Goal: Task Accomplishment & Management: Complete application form

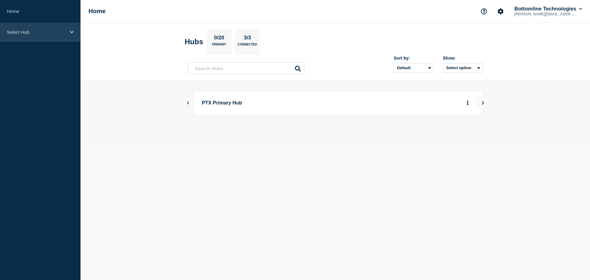
click at [27, 31] on p "Select Hub" at bounding box center [36, 32] width 59 height 5
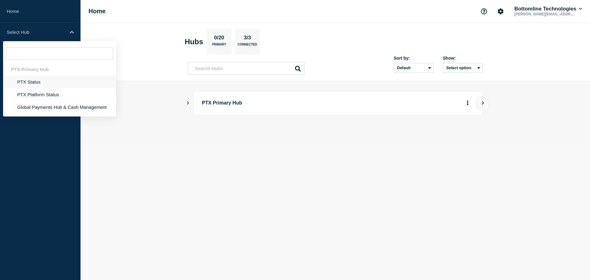
click at [33, 83] on li "PTX Status" at bounding box center [59, 82] width 113 height 13
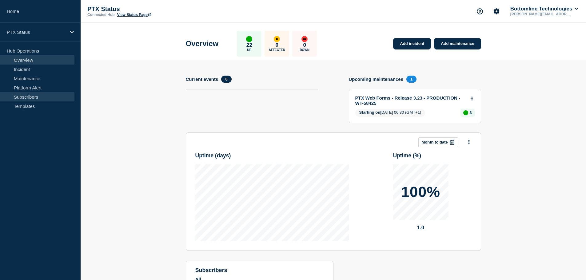
click at [32, 94] on link "Subscribers" at bounding box center [37, 96] width 74 height 9
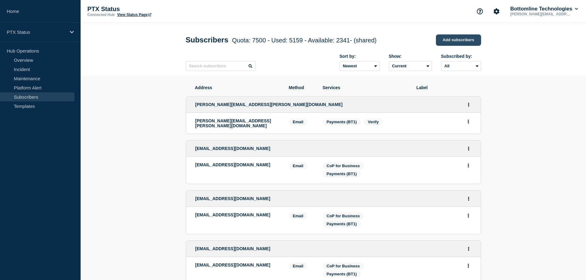
click at [449, 42] on link "Add subscribers" at bounding box center [458, 39] width 45 height 11
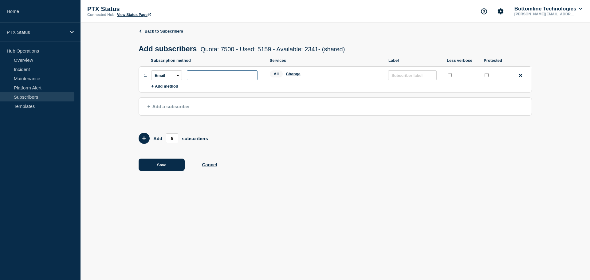
click at [199, 73] on input "subscription-address" at bounding box center [222, 75] width 71 height 10
paste input "Luke.Thornton@crestnicholson.com"
type input "Luke.Thornton@crestnicholson.com"
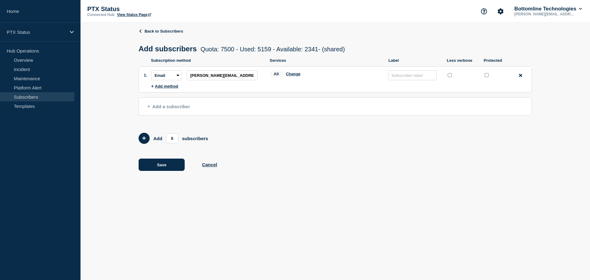
click at [487, 75] on input "protected checkbox" at bounding box center [487, 75] width 4 height 4
checkbox input "true"
click at [292, 76] on button "Change" at bounding box center [293, 74] width 15 height 5
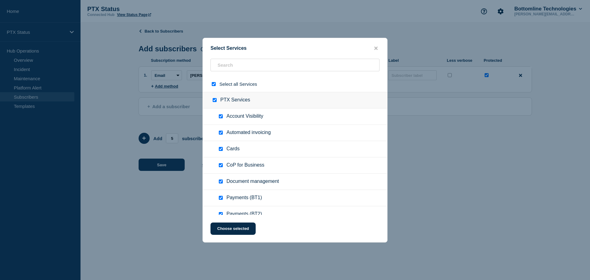
click at [215, 86] on input "select all checkbox" at bounding box center [214, 84] width 4 height 4
checkbox input "false"
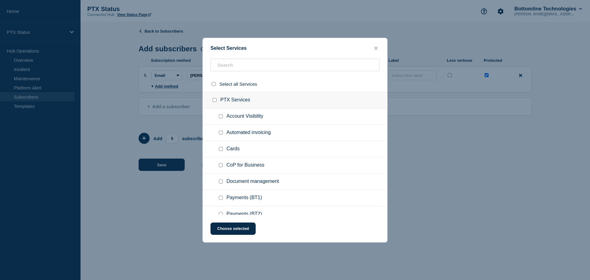
checkbox input "false"
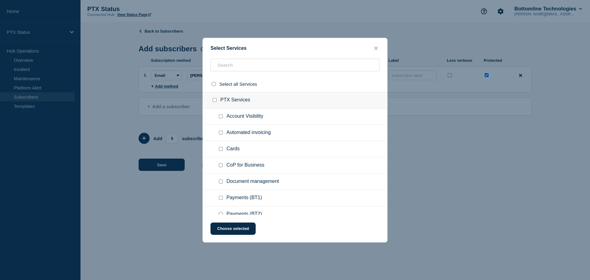
checkbox input "false"
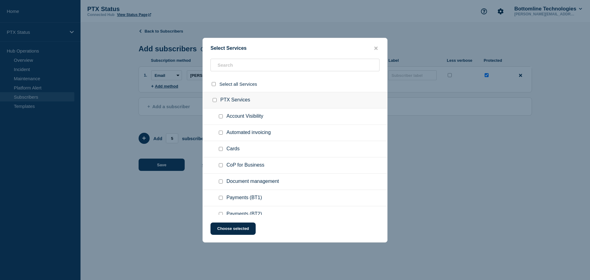
checkbox input "false"
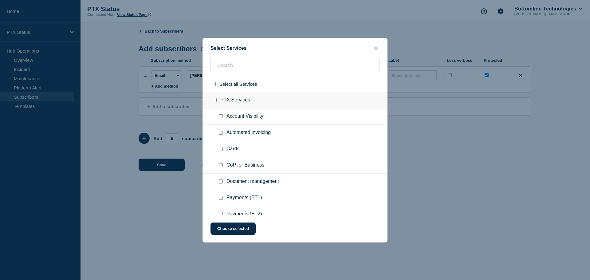
checkbox input "false"
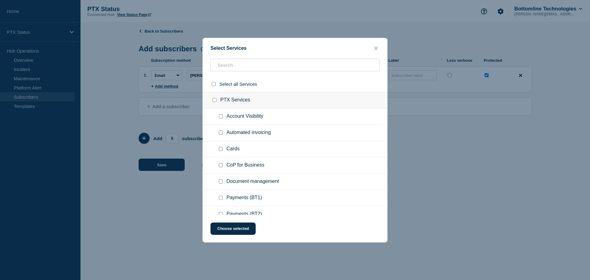
checkbox input "false"
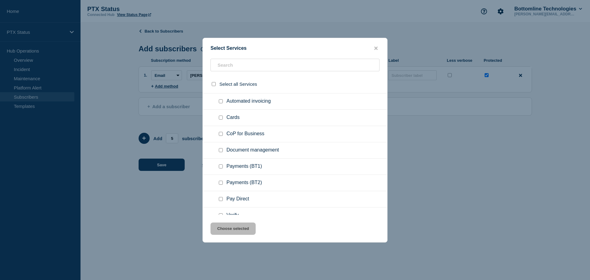
scroll to position [61, 0]
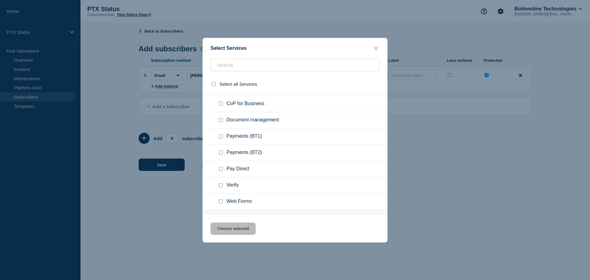
click at [220, 137] on input "Payments (BT1) checkbox" at bounding box center [221, 136] width 4 height 4
checkbox input "true"
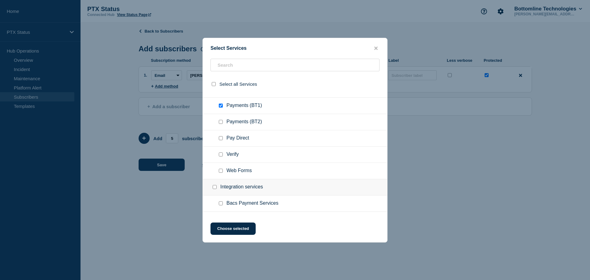
click at [222, 205] on input "Bacs Payment Services checkbox" at bounding box center [221, 203] width 4 height 4
checkbox input "true"
click at [229, 230] on button "Choose selected" at bounding box center [233, 229] width 45 height 12
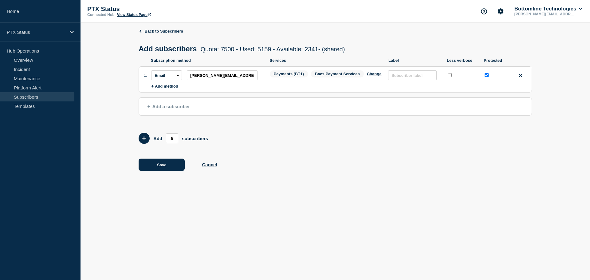
click at [163, 107] on span "Add a subscriber" at bounding box center [169, 106] width 42 height 5
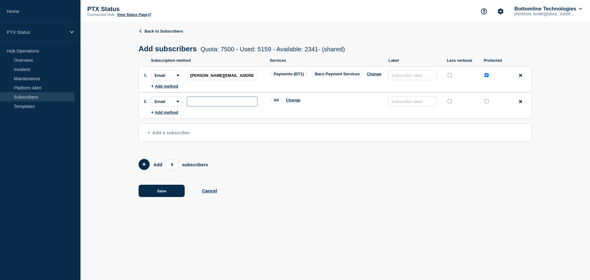
click at [225, 105] on input "subscription-address" at bounding box center [222, 102] width 71 height 10
paste input "Application.Supportteam@crestnicholson.com"
type input "Application.Supportteam@crestnicholson.com"
click at [485, 102] on input "protected checkbox" at bounding box center [487, 101] width 4 height 4
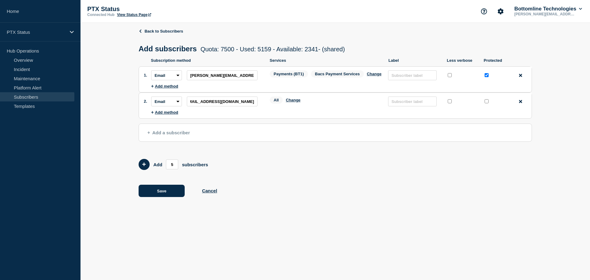
checkbox input "true"
click at [291, 100] on button "Change" at bounding box center [293, 100] width 15 height 5
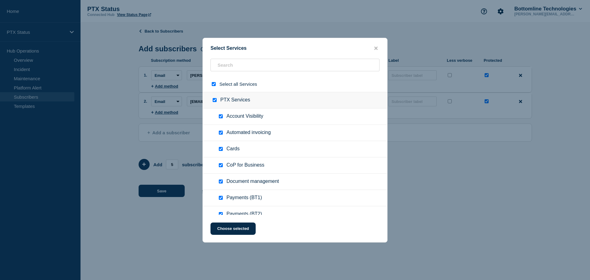
click at [214, 86] on input "select all checkbox" at bounding box center [214, 84] width 4 height 4
checkbox input "false"
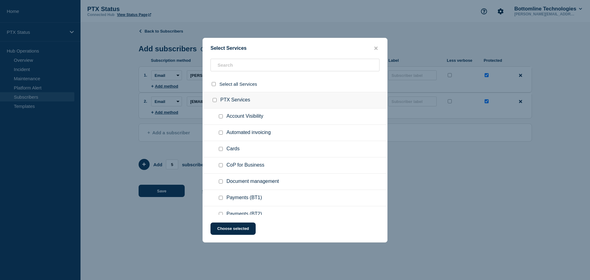
checkbox input "false"
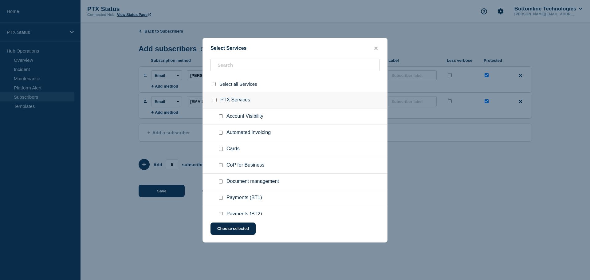
checkbox input "false"
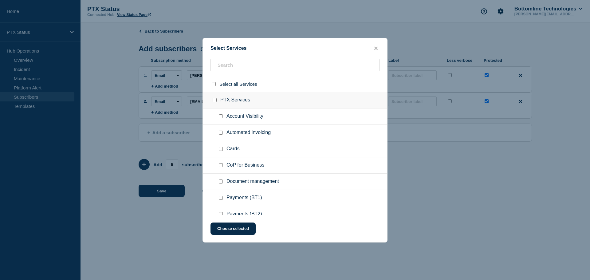
checkbox input "false"
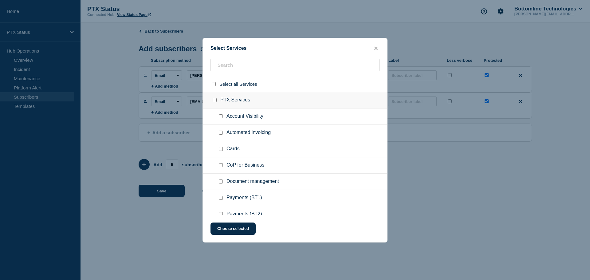
checkbox input "false"
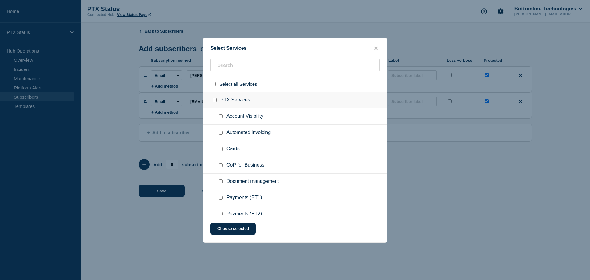
checkbox input "false"
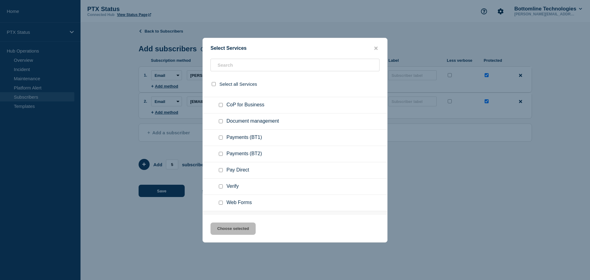
scroll to position [61, 0]
click at [221, 137] on input "Payments (BT1) checkbox" at bounding box center [221, 136] width 4 height 4
checkbox input "true"
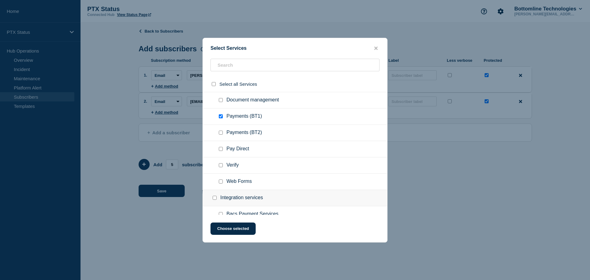
scroll to position [92, 0]
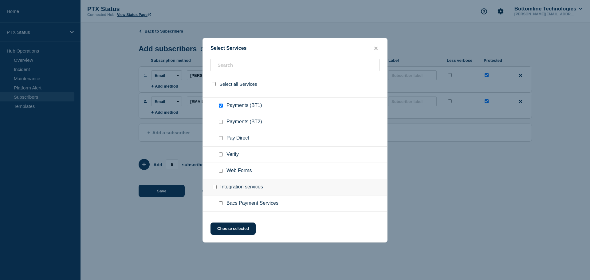
click at [222, 204] on input "Bacs Payment Services checkbox" at bounding box center [221, 203] width 4 height 4
checkbox input "true"
click at [228, 230] on button "Choose selected" at bounding box center [233, 229] width 45 height 12
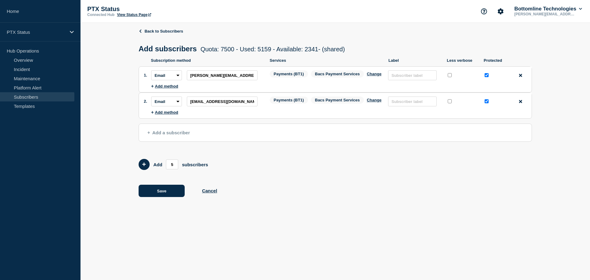
click at [178, 134] on span "Add a subscriber" at bounding box center [169, 132] width 42 height 5
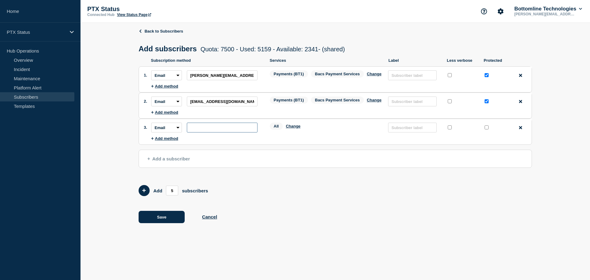
click at [214, 131] on input "subscription-address" at bounding box center [222, 128] width 71 height 10
paste input "Serah.Nasibu@crestnicholson.com"
type input "Serah.Nasibu@crestnicholson.com"
click at [484, 128] on div at bounding box center [487, 128] width 6 height 8
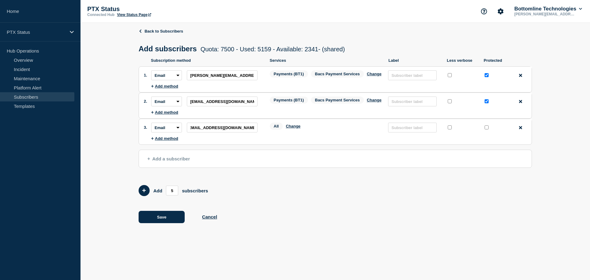
scroll to position [0, 0]
click at [485, 128] on input "protected checkbox" at bounding box center [487, 127] width 4 height 4
checkbox input "true"
click at [294, 128] on button "Change" at bounding box center [293, 126] width 15 height 5
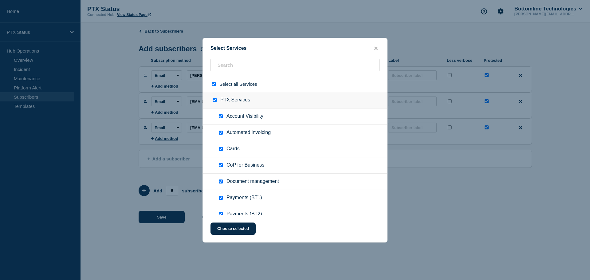
click at [215, 86] on input "select all checkbox" at bounding box center [214, 84] width 4 height 4
checkbox input "false"
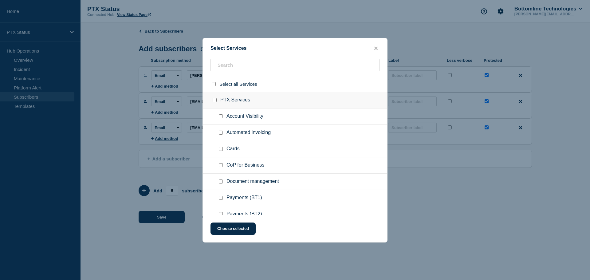
checkbox input "false"
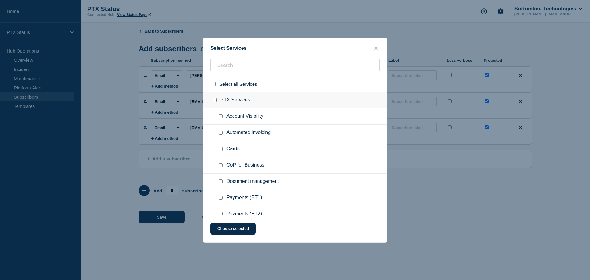
checkbox input "false"
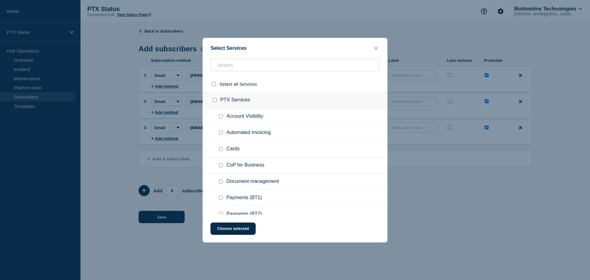
checkbox input "false"
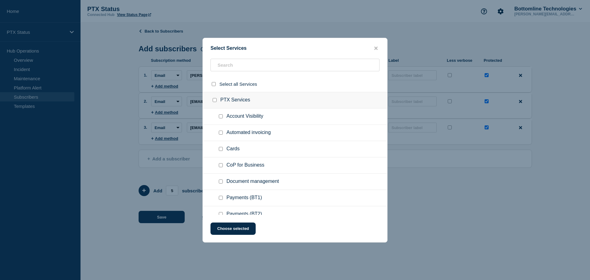
checkbox input "false"
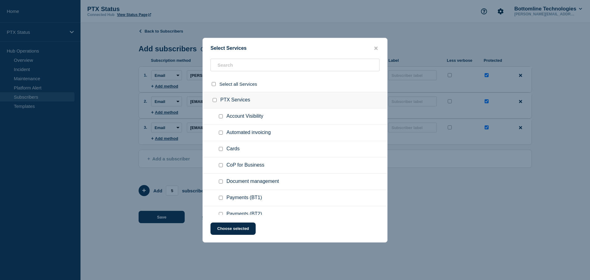
checkbox input "false"
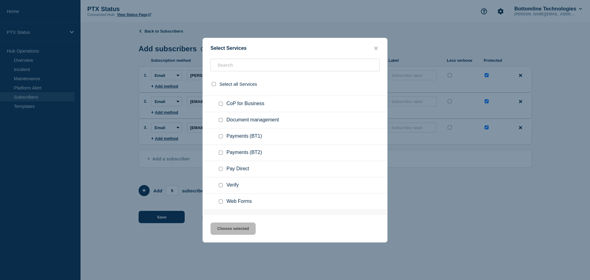
click at [222, 138] on input "Payments (BT1) checkbox" at bounding box center [221, 136] width 4 height 4
checkbox input "true"
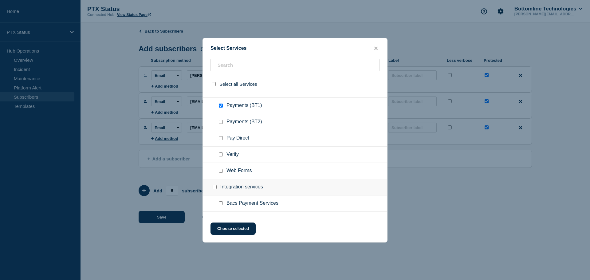
click at [221, 204] on input "Bacs Payment Services checkbox" at bounding box center [221, 203] width 4 height 4
checkbox input "true"
click at [235, 229] on button "Choose selected" at bounding box center [233, 229] width 45 height 12
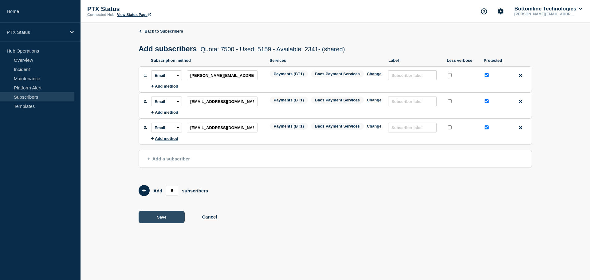
click at [166, 218] on button "Save" at bounding box center [162, 217] width 46 height 12
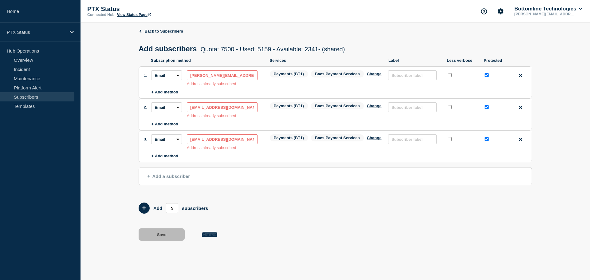
click at [208, 237] on button "Cancel" at bounding box center [209, 234] width 15 height 5
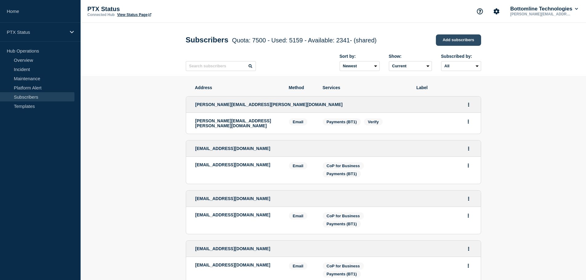
click at [462, 38] on link "Add subscribers" at bounding box center [458, 39] width 45 height 11
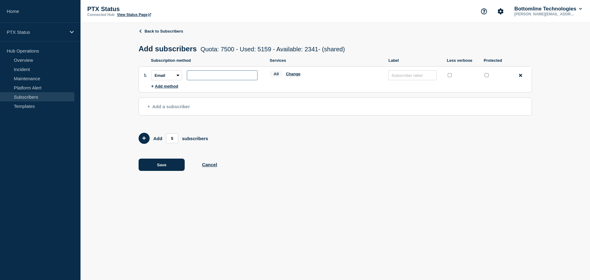
click at [200, 77] on input "subscription-address" at bounding box center [222, 75] width 71 height 10
paste input "karen.brown@equiniti.com"
type input "karen.brown@equiniti.com"
click at [488, 76] on input "protected checkbox" at bounding box center [487, 75] width 4 height 4
checkbox input "true"
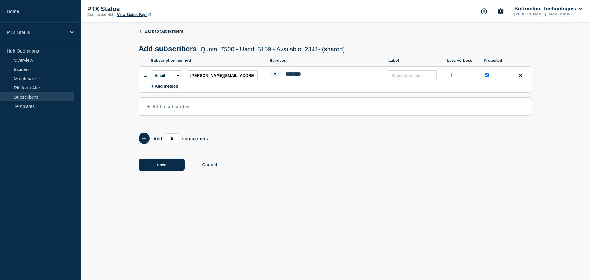
click at [287, 73] on button "Change" at bounding box center [293, 74] width 15 height 5
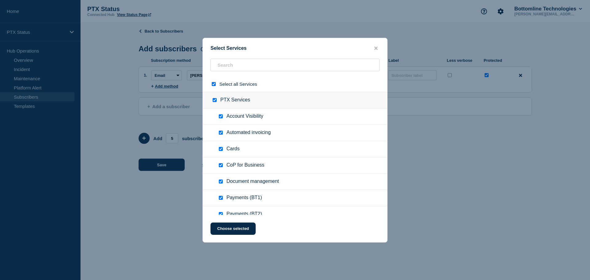
click at [214, 84] on input "select all checkbox" at bounding box center [214, 84] width 4 height 4
checkbox input "false"
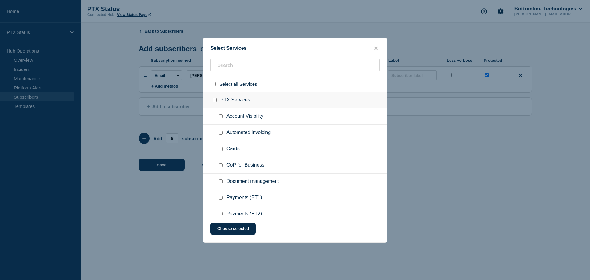
checkbox input "false"
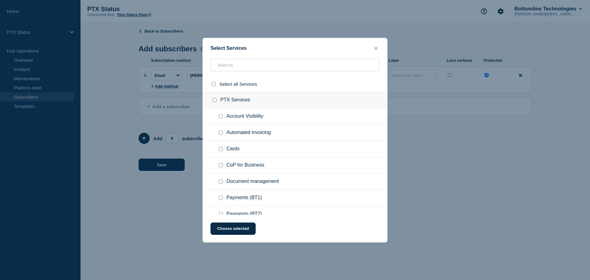
checkbox input "false"
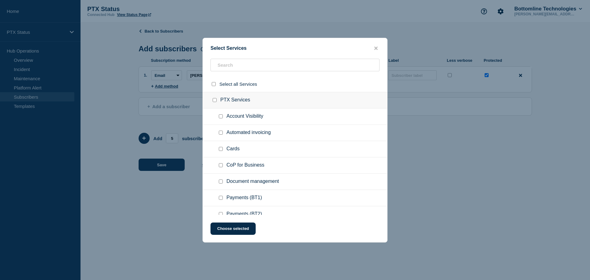
checkbox input "false"
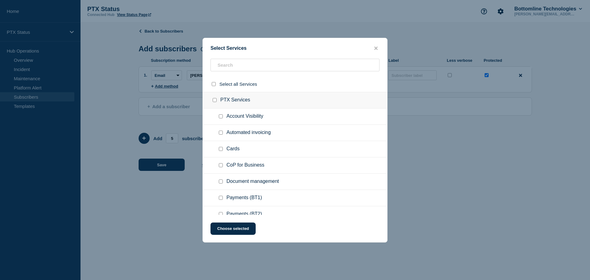
checkbox input "false"
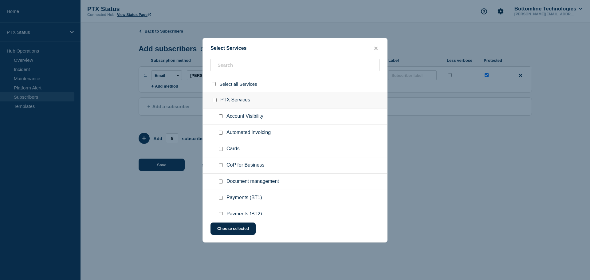
checkbox input "false"
click at [223, 197] on div at bounding box center [222, 198] width 9 height 6
click at [221, 199] on input "Payments (BT1) checkbox" at bounding box center [221, 198] width 4 height 4
checkbox input "true"
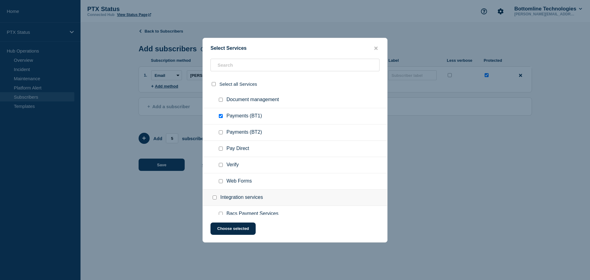
scroll to position [92, 0]
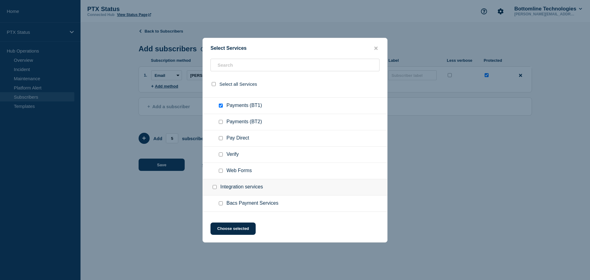
click at [220, 204] on input "Bacs Payment Services checkbox" at bounding box center [221, 203] width 4 height 4
checkbox input "true"
click at [229, 227] on button "Choose selected" at bounding box center [233, 229] width 45 height 12
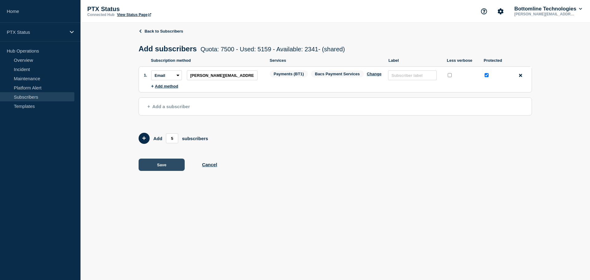
click at [167, 167] on button "Save" at bounding box center [162, 165] width 46 height 12
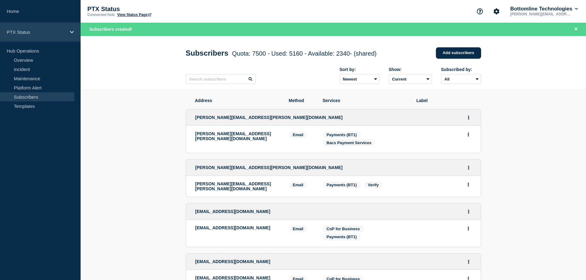
click at [27, 31] on p "PTX Status" at bounding box center [36, 32] width 59 height 5
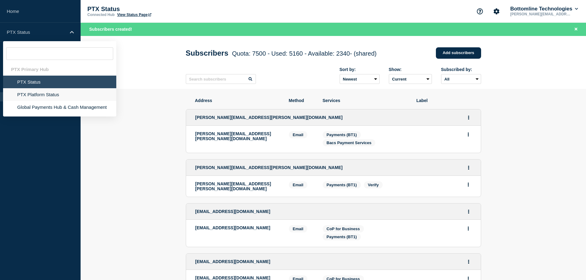
click at [51, 92] on li "PTX Platform Status" at bounding box center [59, 94] width 113 height 13
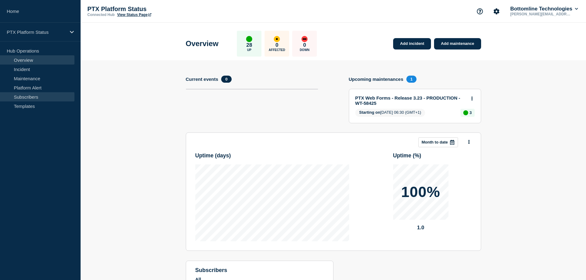
click at [25, 95] on link "Subscribers" at bounding box center [37, 96] width 74 height 9
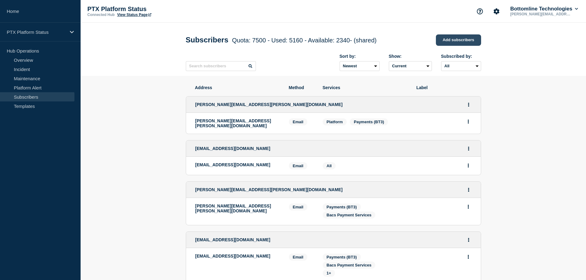
click at [450, 41] on link "Add subscribers" at bounding box center [458, 39] width 45 height 11
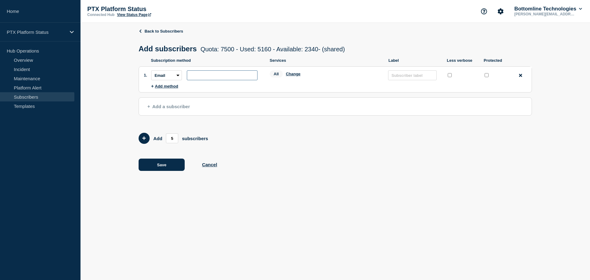
click at [205, 78] on input "subscription-address" at bounding box center [222, 75] width 71 height 10
paste input "Jack.davidson@jet2.com"
type input "Jack.davidson@jet2.com"
click at [487, 77] on input "protected checkbox" at bounding box center [487, 75] width 4 height 4
checkbox input "true"
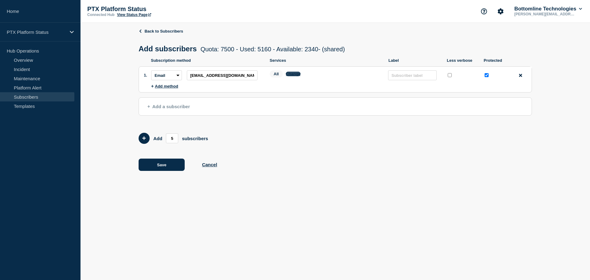
click at [295, 76] on button "Change" at bounding box center [293, 74] width 15 height 5
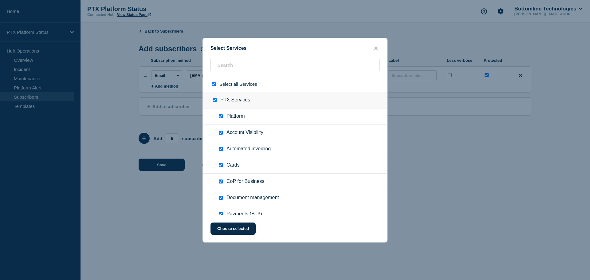
click at [213, 86] on input "select all checkbox" at bounding box center [214, 84] width 4 height 4
checkbox input "false"
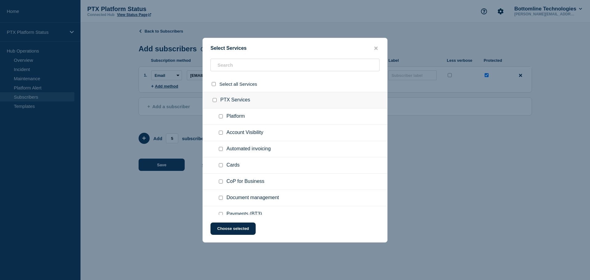
checkbox input "false"
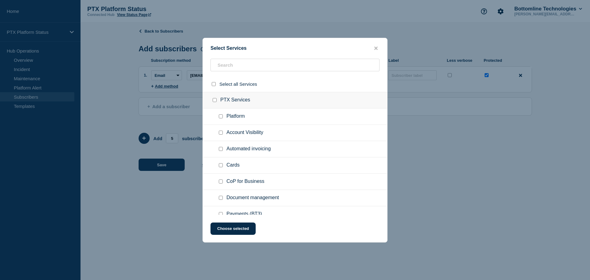
checkbox input "false"
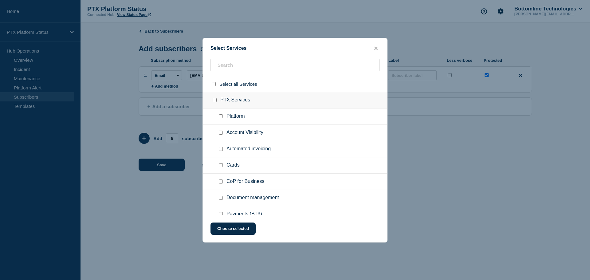
checkbox input "false"
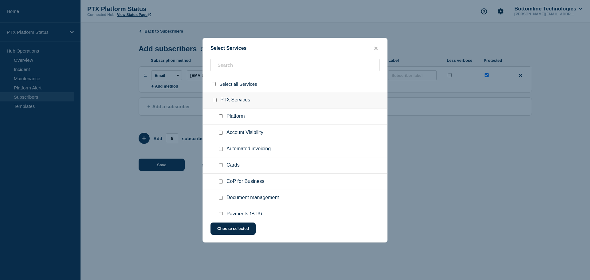
checkbox input "false"
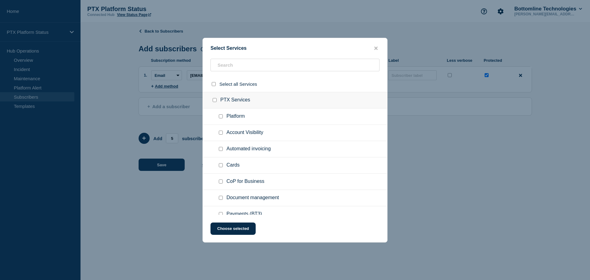
checkbox input "false"
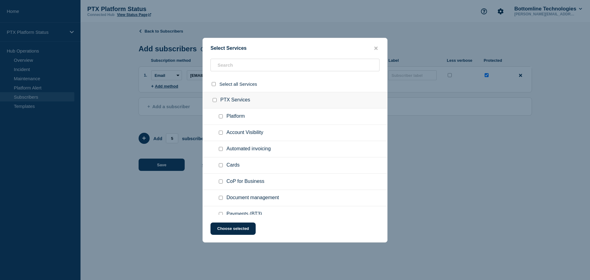
checkbox input "false"
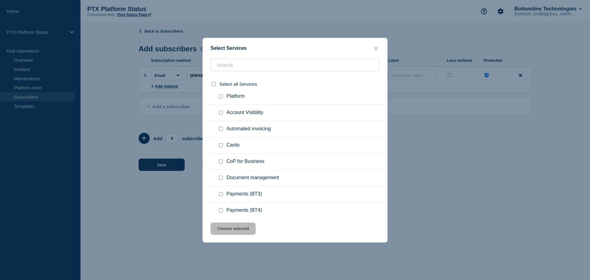
scroll to position [31, 0]
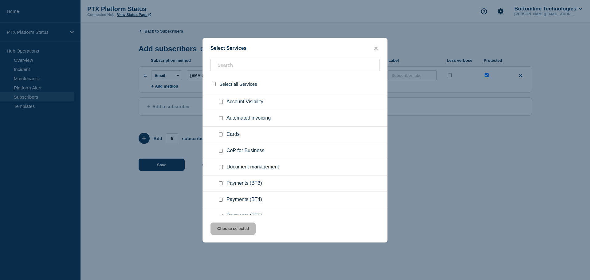
click at [224, 184] on div at bounding box center [222, 183] width 9 height 6
click at [222, 185] on input "Payments (BT3) checkbox" at bounding box center [221, 183] width 4 height 4
checkbox input "true"
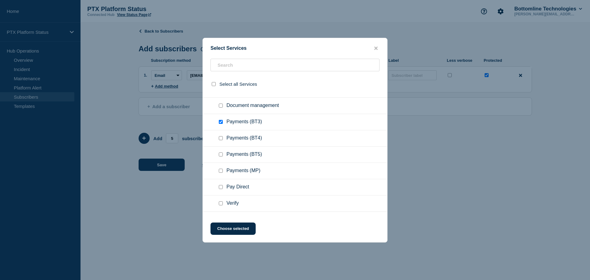
scroll to position [154, 0]
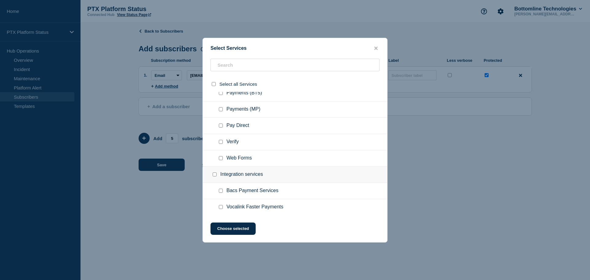
click at [223, 192] on input "Bacs Payment Services checkbox" at bounding box center [221, 191] width 4 height 4
checkbox input "true"
click at [229, 228] on button "Choose selected" at bounding box center [233, 229] width 45 height 12
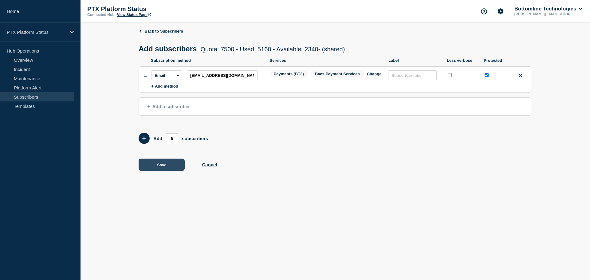
click at [161, 166] on button "Save" at bounding box center [162, 165] width 46 height 12
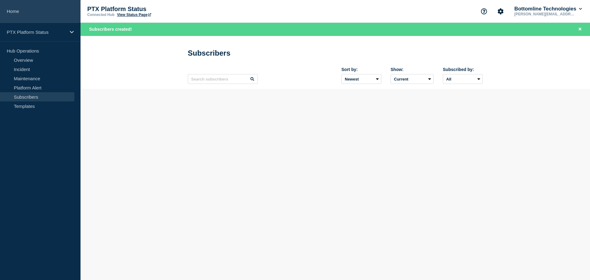
click at [11, 12] on link "Home" at bounding box center [40, 11] width 81 height 23
